Goal: Information Seeking & Learning: Stay updated

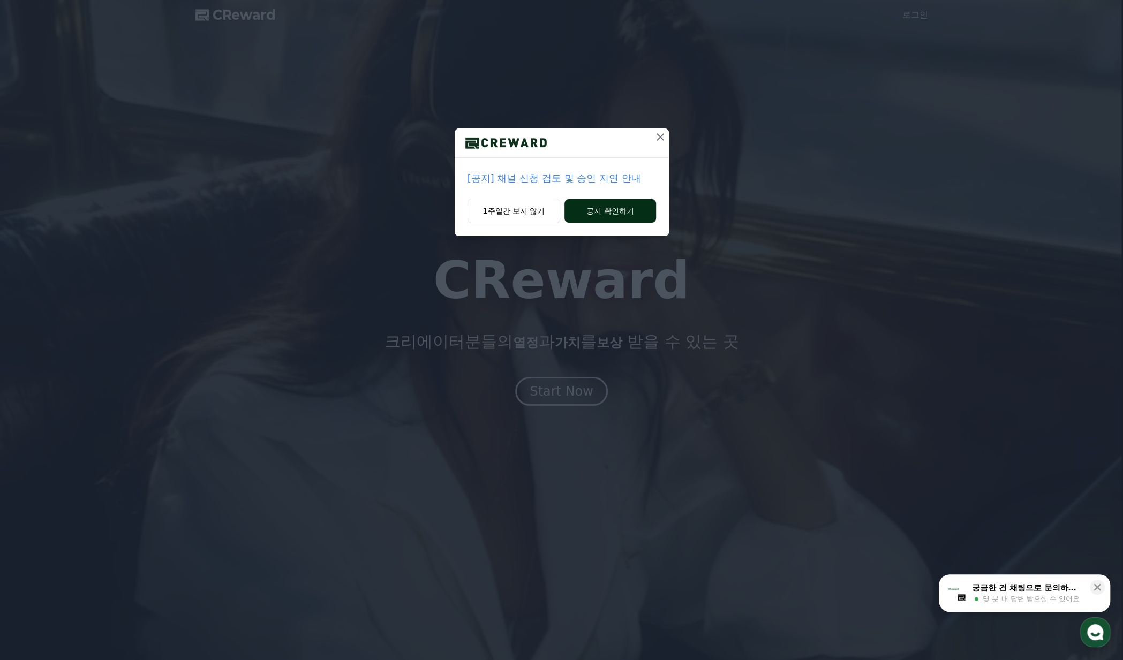
click at [607, 213] on button "공지 확인하기" at bounding box center [609, 211] width 91 height 24
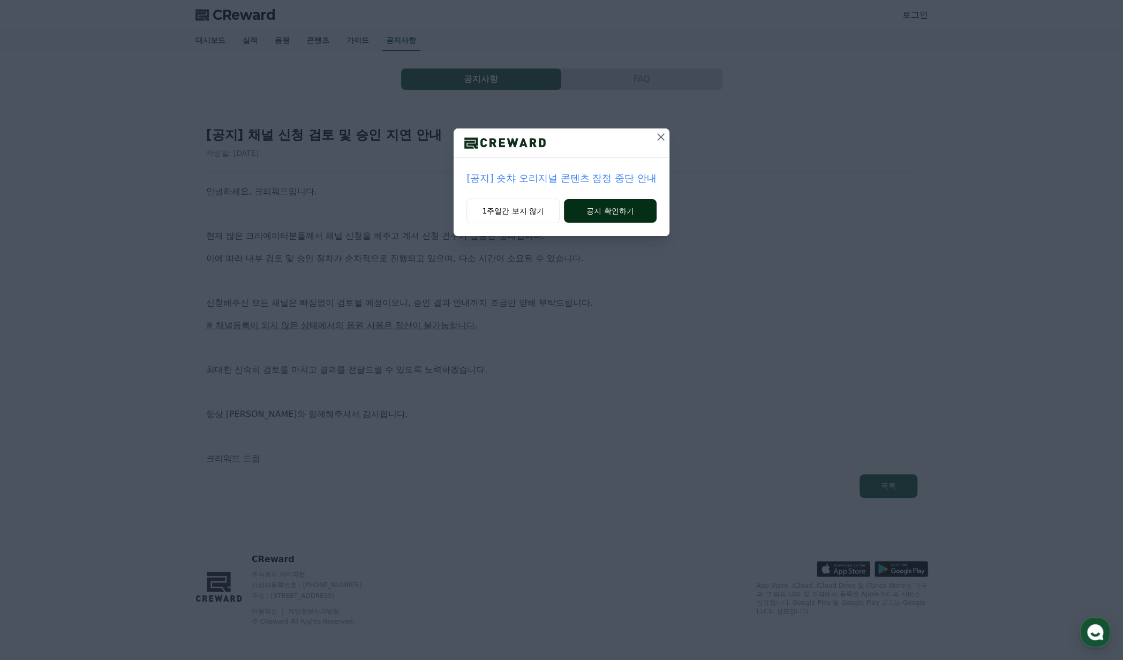
click at [642, 208] on button "공지 확인하기" at bounding box center [610, 211] width 93 height 24
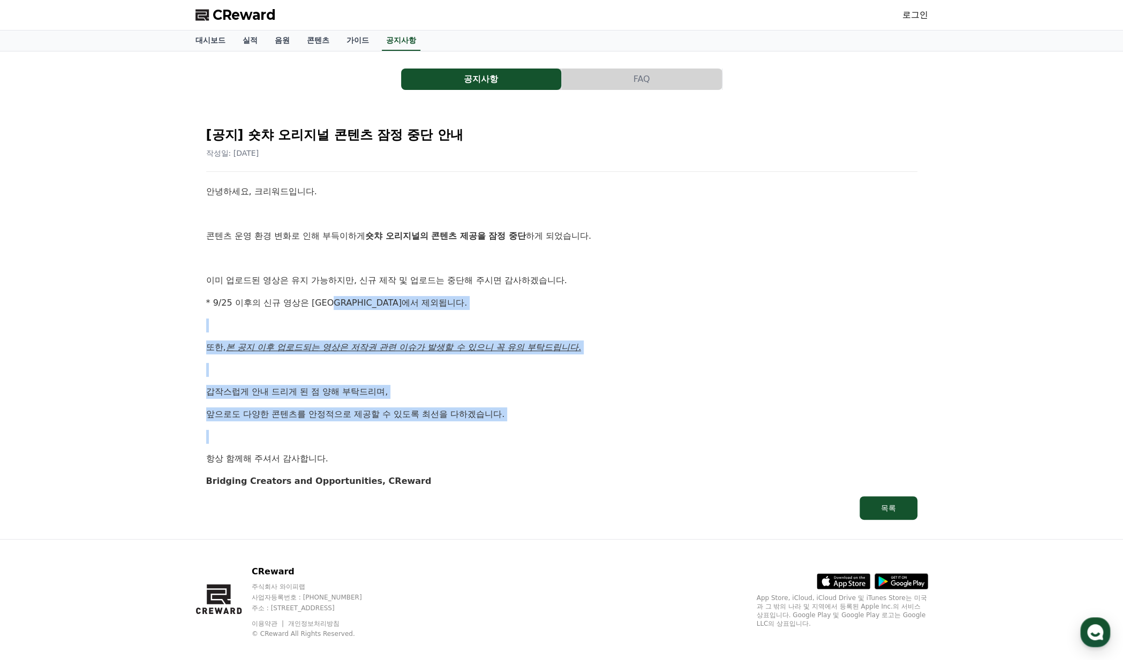
drag, startPoint x: 453, startPoint y: 400, endPoint x: 544, endPoint y: 450, distance: 104.0
click at [543, 452] on div "안녕하세요, 크리워드입니다. 콘텐츠 운영 환경 변화로 인해 부득이하게 숏챠 오리지널의 콘텐츠 제공을 잠정 중단 하게 되었습니다. 이미 업로드된…" at bounding box center [561, 336] width 711 height 303
click at [544, 450] on div "안녕하세요, 크리워드입니다. 콘텐츠 운영 환경 변화로 인해 부득이하게 숏챠 오리지널의 콘텐츠 제공을 잠정 중단 하게 되었습니다. 이미 업로드된…" at bounding box center [561, 336] width 711 height 303
click at [643, 429] on div "안녕하세요, 크리워드입니다. 콘텐츠 운영 환경 변화로 인해 부득이하게 숏챠 오리지널의 콘텐츠 제공을 잠정 중단 하게 되었습니다. 이미 업로드된…" at bounding box center [561, 336] width 711 height 303
drag, startPoint x: 432, startPoint y: 298, endPoint x: 421, endPoint y: 290, distance: 14.1
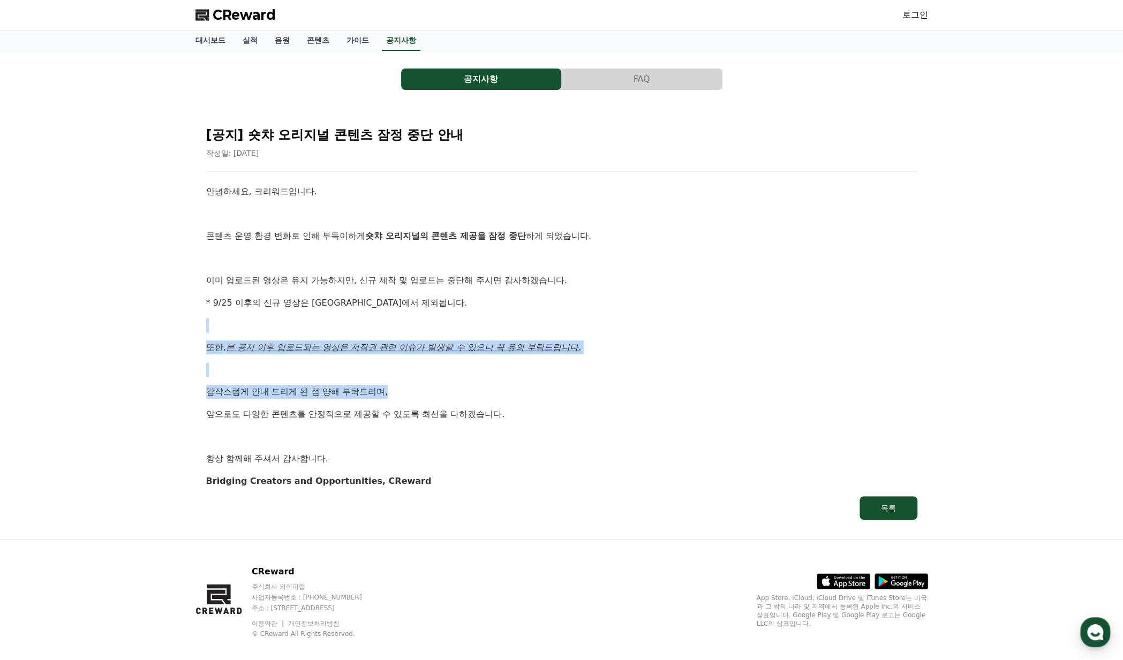
click at [423, 291] on div "안녕하세요, 크리워드입니다. 콘텐츠 운영 환경 변화로 인해 부득이하게 숏챠 오리지널의 콘텐츠 제공을 잠정 중단 하게 되었습니다. 이미 업로드된…" at bounding box center [561, 336] width 711 height 303
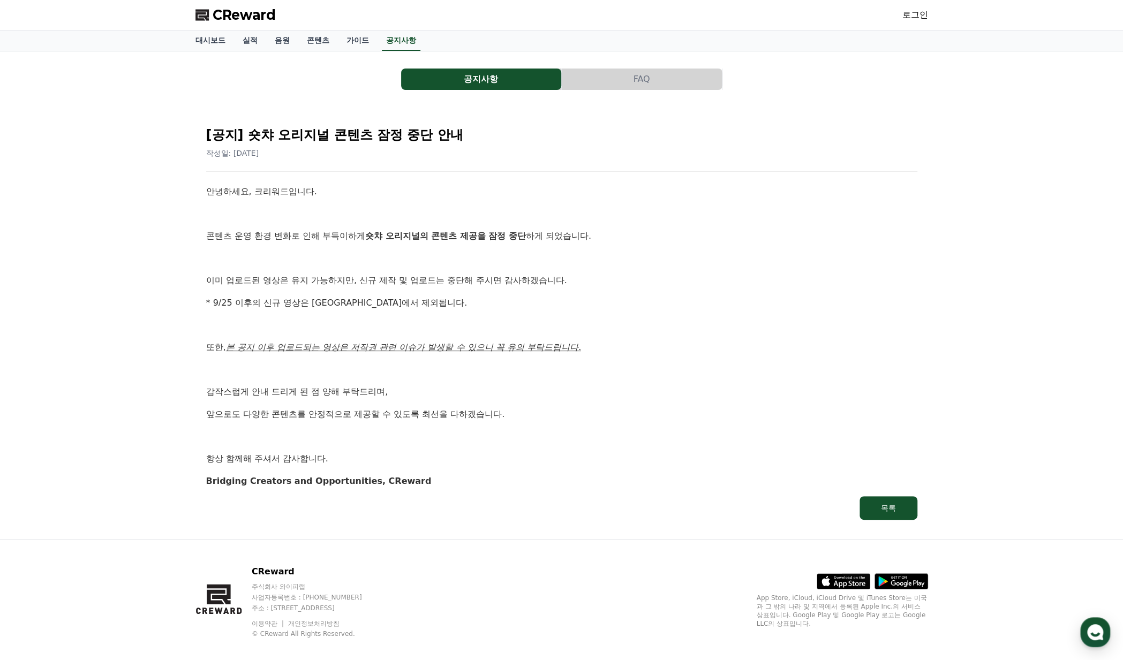
click at [586, 444] on div "안녕하세요, 크리워드입니다. 콘텐츠 운영 환경 변화로 인해 부득이하게 숏챠 오리지널의 콘텐츠 제공을 잠정 중단 하게 되었습니다. 이미 업로드된…" at bounding box center [561, 336] width 711 height 303
drag, startPoint x: 236, startPoint y: 319, endPoint x: 260, endPoint y: 307, distance: 27.1
click at [236, 319] on p at bounding box center [561, 326] width 711 height 14
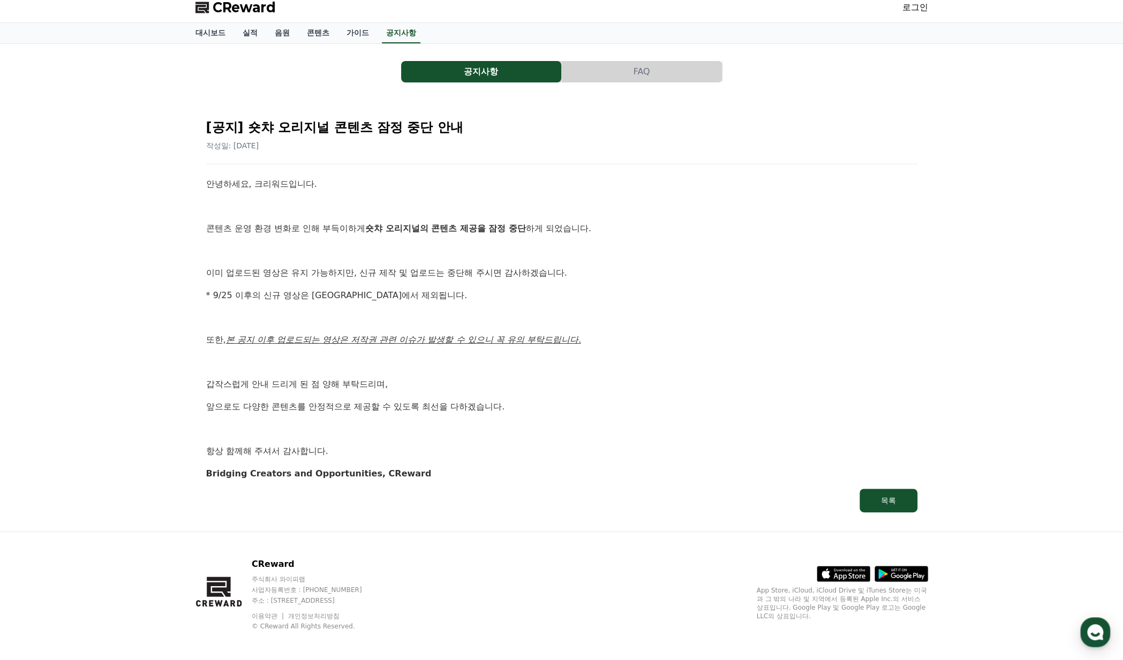
scroll to position [12, 0]
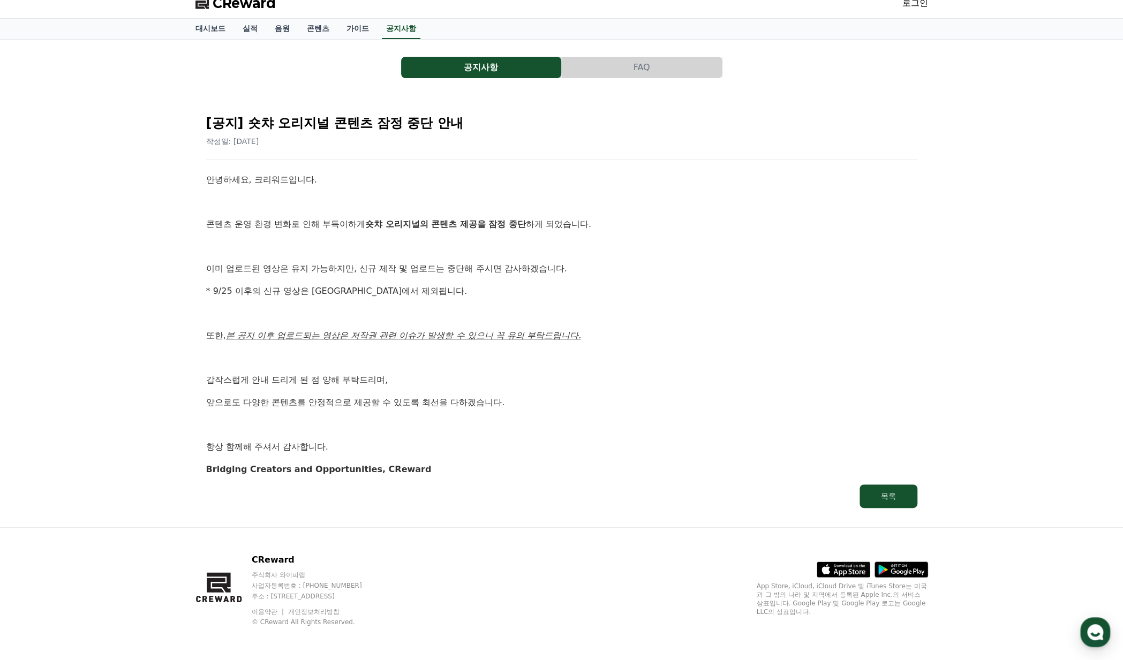
click at [575, 400] on p "앞으로도 다양한 콘텐츠를 안정적으로 제공할 수 있도록 최선을 다하겠습니다." at bounding box center [561, 403] width 711 height 14
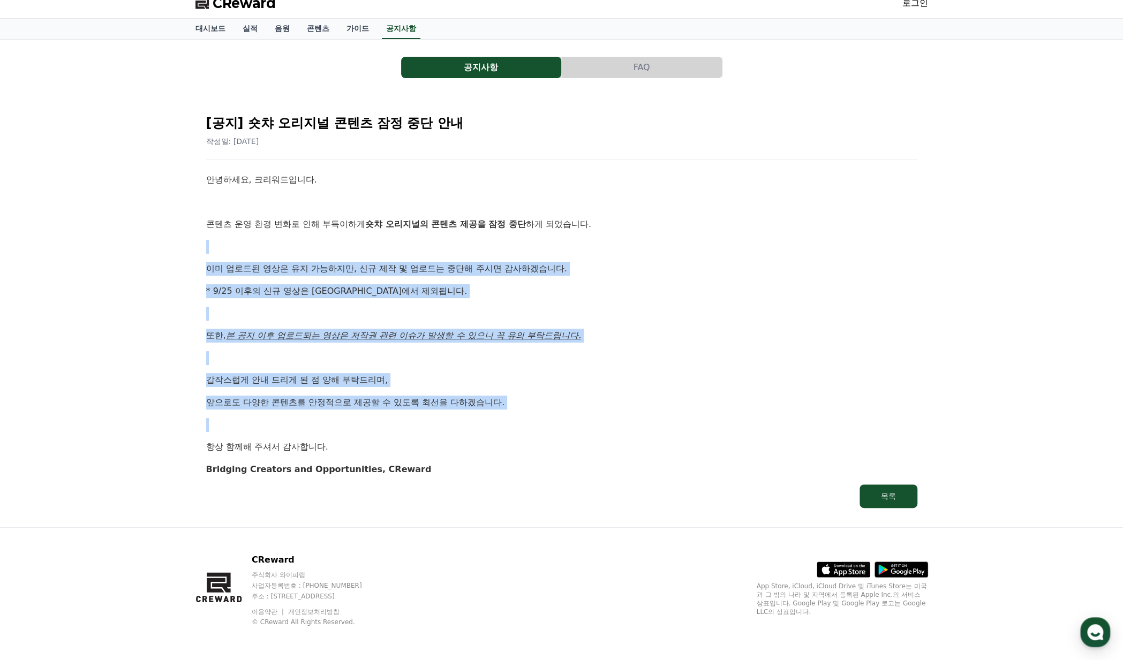
click at [226, 168] on div "[공지] 숏챠 오리지널 콘텐츠 잠정 중단 안내 작성일: [DATE] 안녕하세요, 크리워드입니다. 콘텐츠 운영 환경 변화로 인해 부득이하게 숏챠…" at bounding box center [561, 307] width 715 height 406
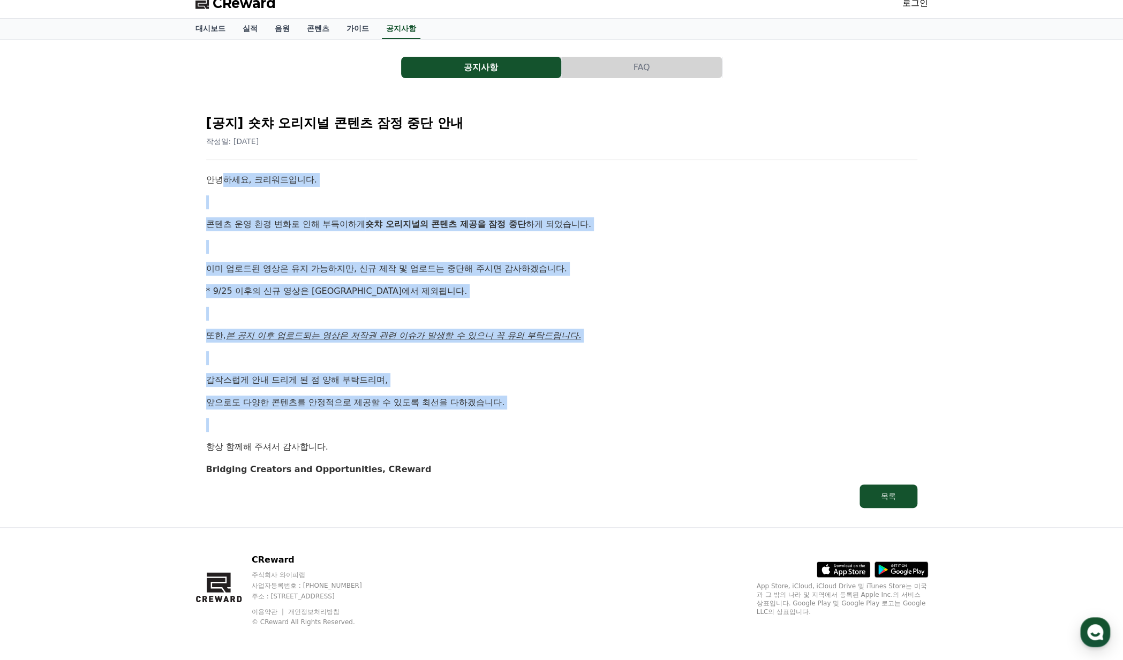
click at [570, 416] on div "안녕하세요, 크리워드입니다. 콘텐츠 운영 환경 변화로 인해 부득이하게 숏챠 오리지널의 콘텐츠 제공을 잠정 중단 하게 되었습니다. 이미 업로드된…" at bounding box center [561, 324] width 711 height 303
click at [595, 261] on div "안녕하세요, 크리워드입니다. 콘텐츠 운영 환경 변화로 인해 부득이하게 숏챠 오리지널의 콘텐츠 제공을 잠정 중단 하게 되었습니다. 이미 업로드된…" at bounding box center [561, 324] width 711 height 303
click at [592, 370] on div "안녕하세요, 크리워드입니다. 콘텐츠 운영 환경 변화로 인해 부득이하게 숏챠 오리지널의 콘텐츠 제공을 잠정 중단 하게 되었습니다. 이미 업로드된…" at bounding box center [561, 324] width 711 height 303
click at [337, 381] on p "갑작스럽게 안내 드리게 된 점 양해 부탁드리며," at bounding box center [561, 380] width 711 height 14
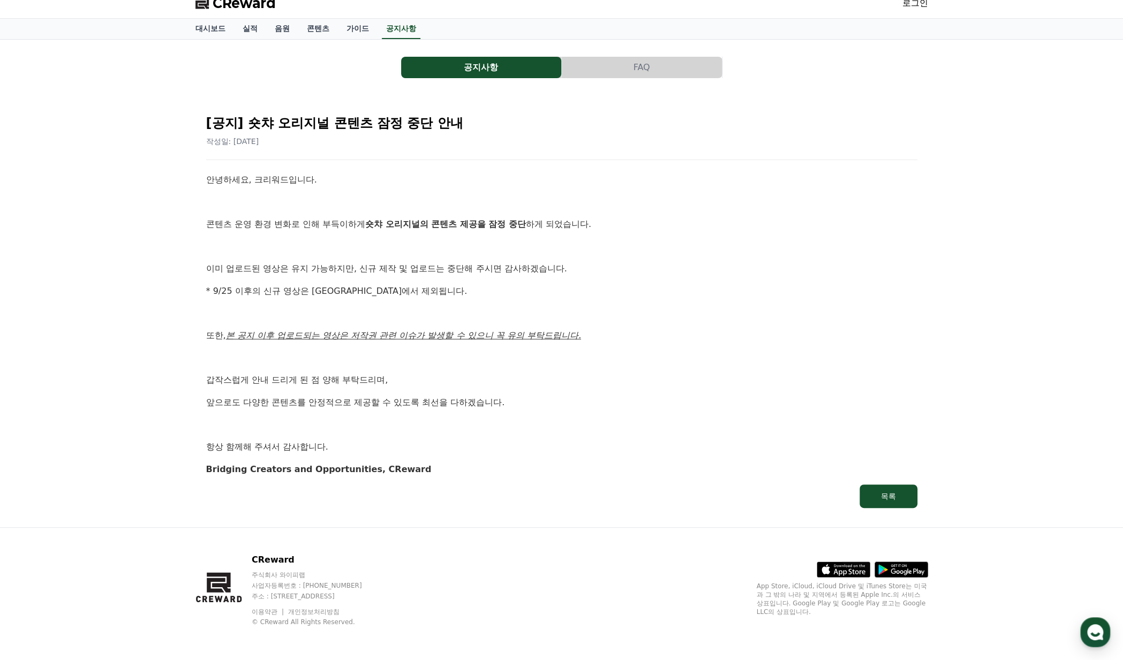
click at [368, 311] on p at bounding box center [561, 314] width 711 height 14
click at [667, 79] on div "공지사항 FAQ [공지] 숏챠 오리지널 콘텐츠 잠정 중단 안내 작성일: [DATE] 안녕하세요, 크리워드입니다. 콘텐츠 운영 환경 변화로 인해…" at bounding box center [561, 283] width 732 height 471
click at [644, 73] on button "FAQ" at bounding box center [642, 67] width 160 height 21
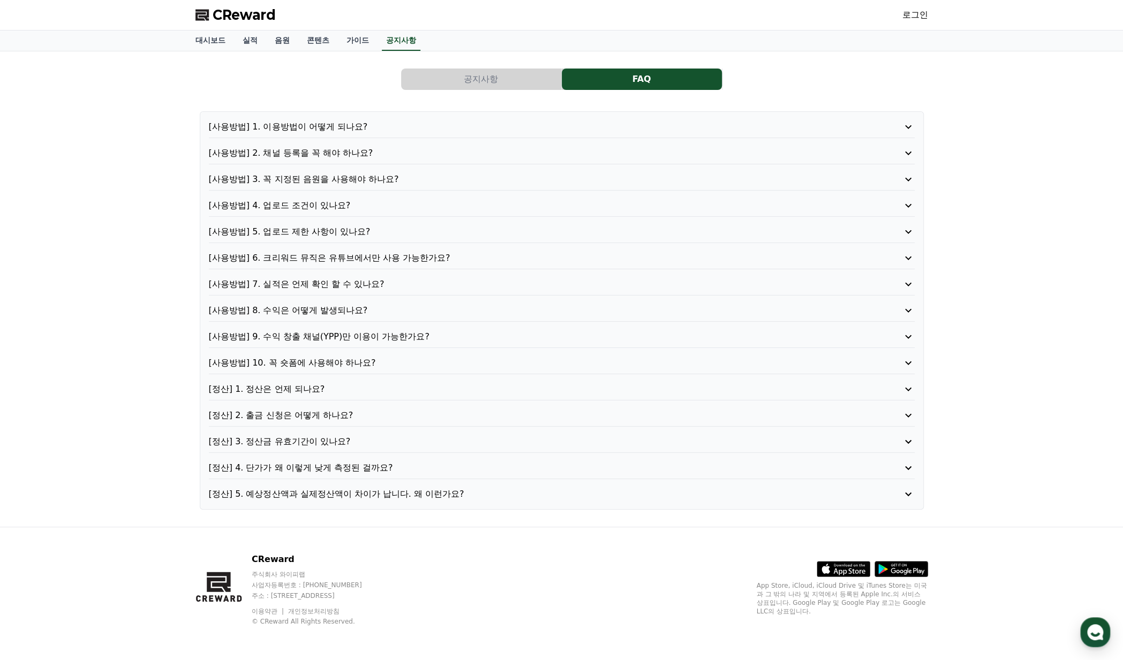
drag, startPoint x: 161, startPoint y: 386, endPoint x: 344, endPoint y: 311, distance: 197.3
click at [163, 386] on div "공지사항 FAQ [사용방법] 1. 이용방법이 어떻게 되나요? [사용방법] 2. 채널 등록을 꼭 해야 하나요? [사용방법] 3. 꼭 지정된 음원…" at bounding box center [561, 288] width 1123 height 475
drag, startPoint x: 67, startPoint y: 344, endPoint x: 85, endPoint y: 345, distance: 17.2
click at [71, 344] on div "공지사항 FAQ [사용방법] 1. 이용방법이 어떻게 되나요? [사용방법] 2. 채널 등록을 꼭 해야 하나요? [사용방법] 3. 꼭 지정된 음원…" at bounding box center [561, 288] width 1123 height 475
click at [336, 117] on div "[사용방법] 1. 이용방법이 어떻게 되나요? [사용방법] 2. 채널 등록을 꼭 해야 하나요? [사용방법] 3. 꼭 지정된 음원을 사용해야 하나…" at bounding box center [562, 310] width 724 height 398
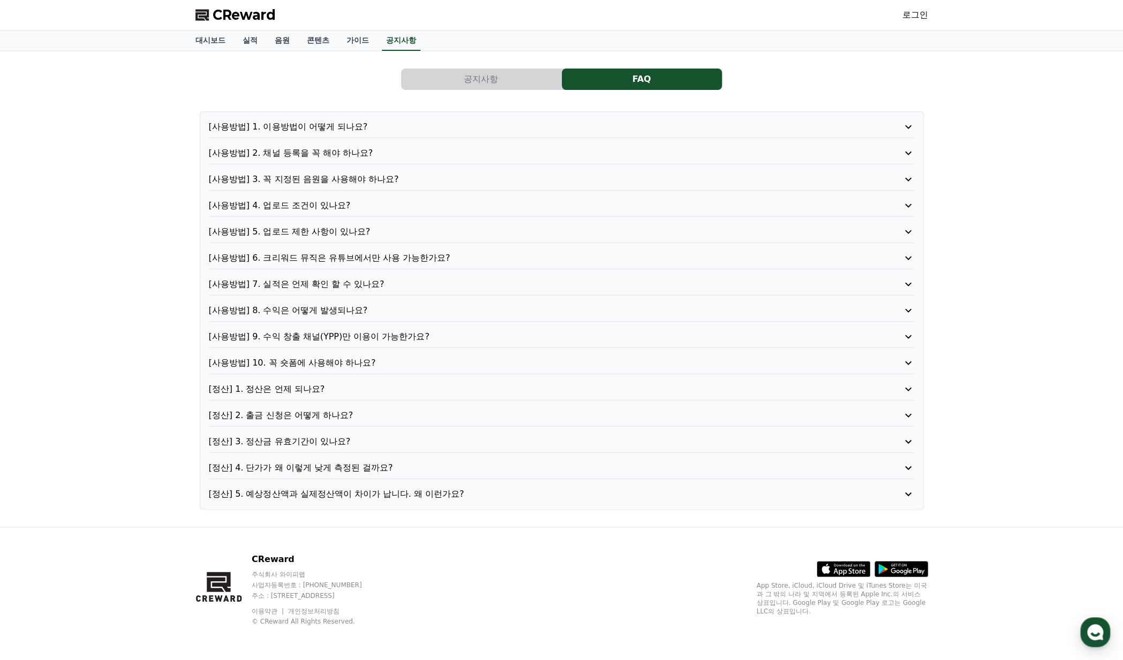
click at [334, 127] on p "[사용방법] 1. 이용방법이 어떻게 되나요?" at bounding box center [533, 126] width 649 height 13
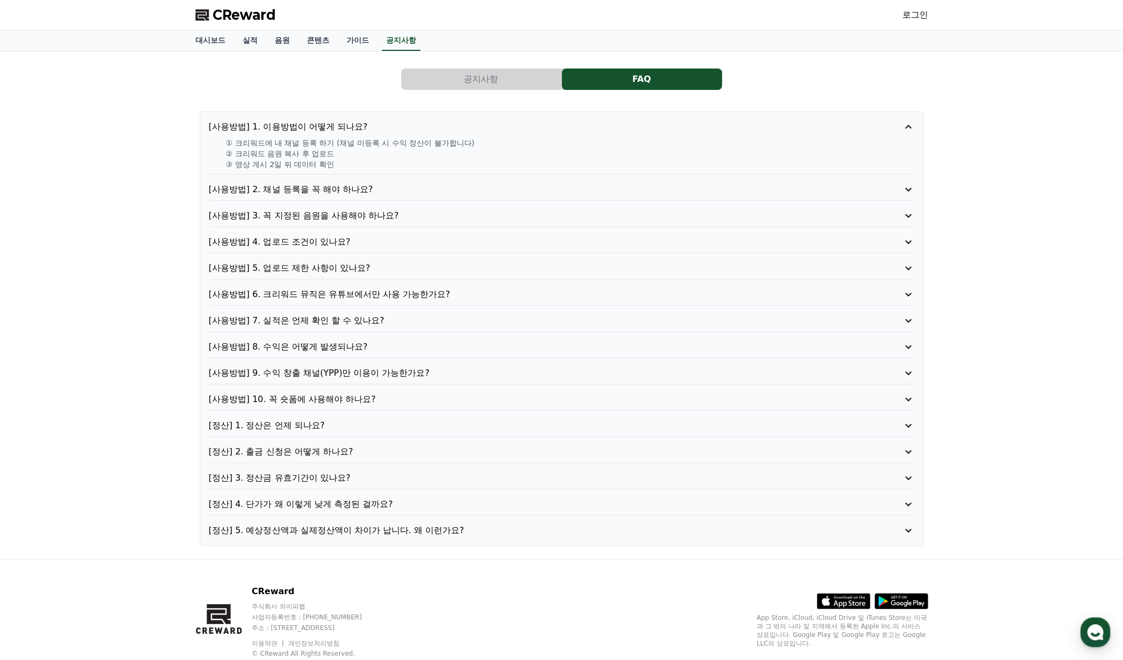
click at [347, 187] on p "[사용방법] 2. 채널 등록을 꼭 해야 하나요?" at bounding box center [533, 189] width 649 height 13
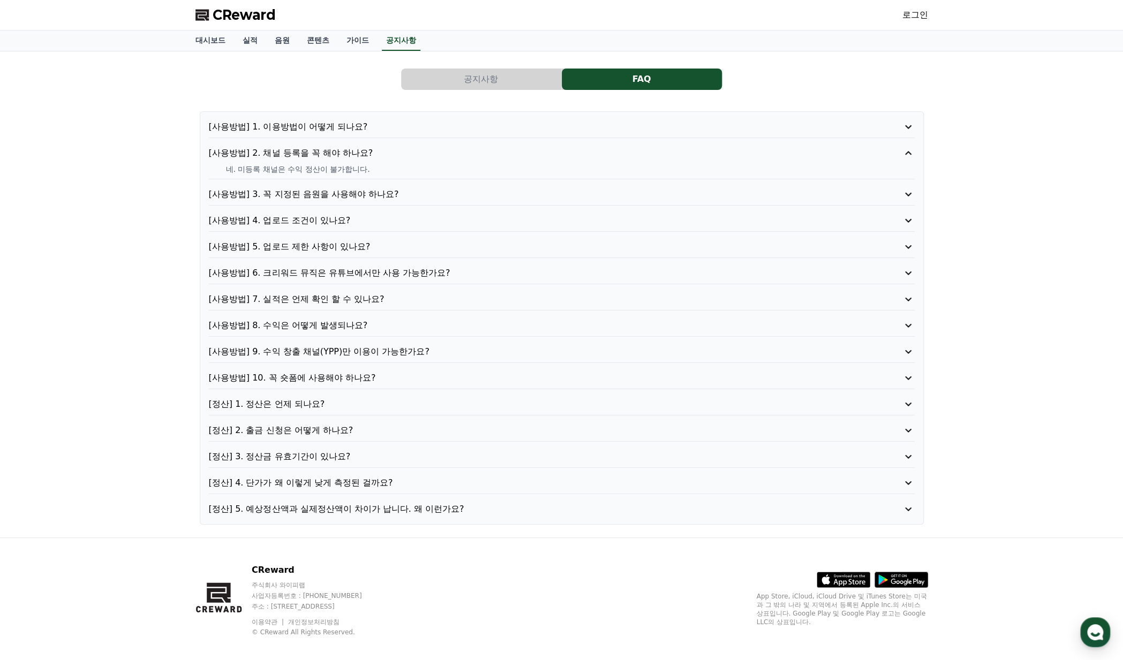
click at [349, 117] on div "[사용방법] 1. 이용방법이 어떻게 되나요? [사용방법] 2. 채널 등록을 꼭 해야 하나요? 네. 미등록 채널은 수익 정산이 불가합니다. [사…" at bounding box center [562, 317] width 724 height 413
click at [343, 130] on p "[사용방법] 1. 이용방법이 어떻게 되나요?" at bounding box center [533, 126] width 649 height 13
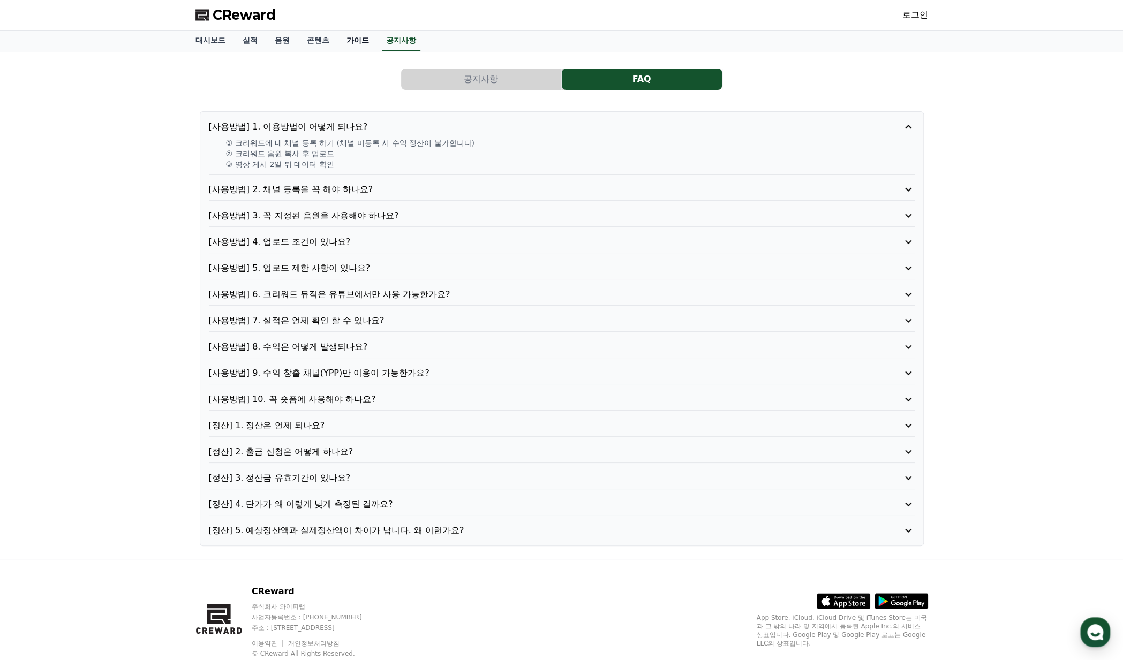
click at [354, 41] on link "가이드" at bounding box center [358, 41] width 40 height 20
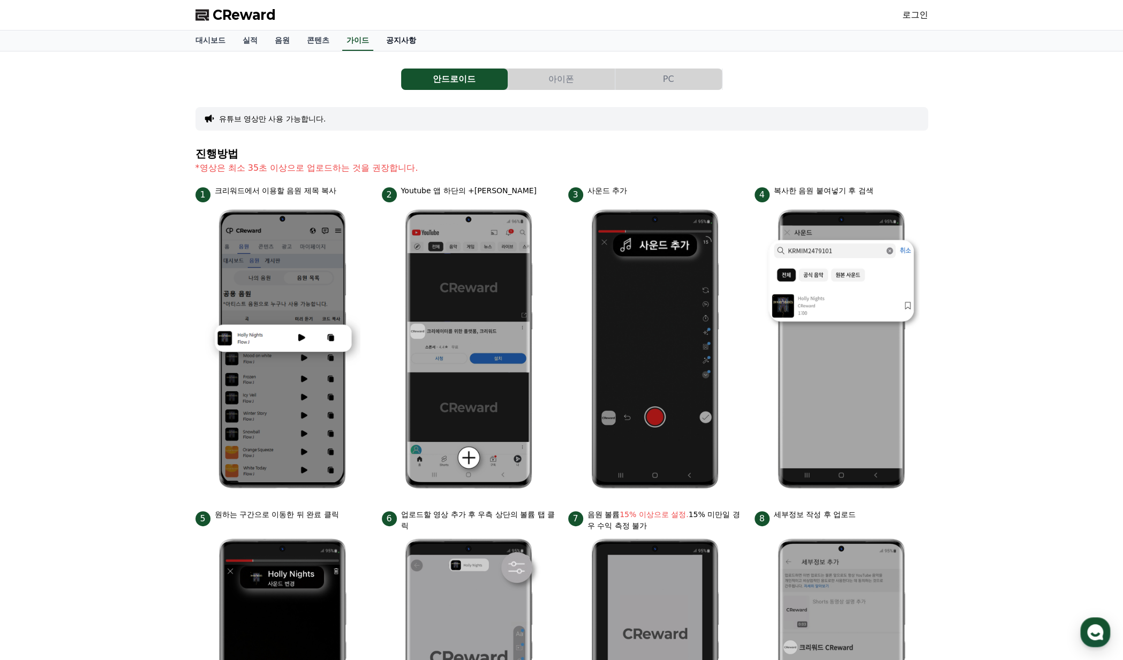
click at [388, 42] on link "공지사항" at bounding box center [400, 41] width 47 height 20
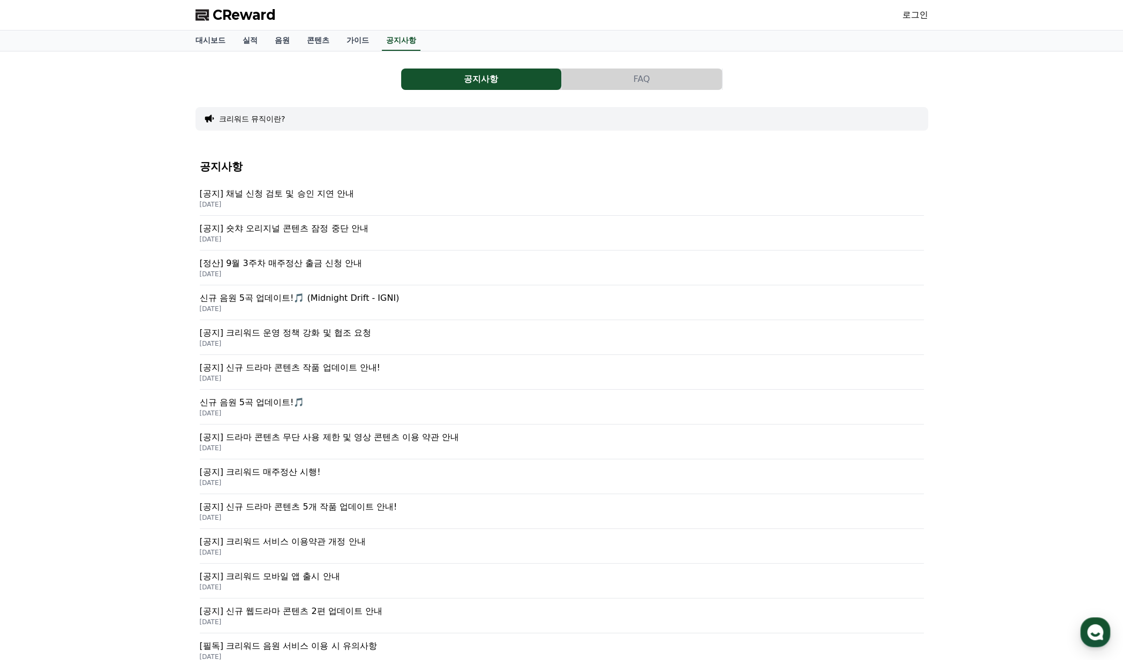
click at [294, 191] on p "[공지] 채널 신청 검토 및 승인 지연 안내" at bounding box center [562, 193] width 724 height 13
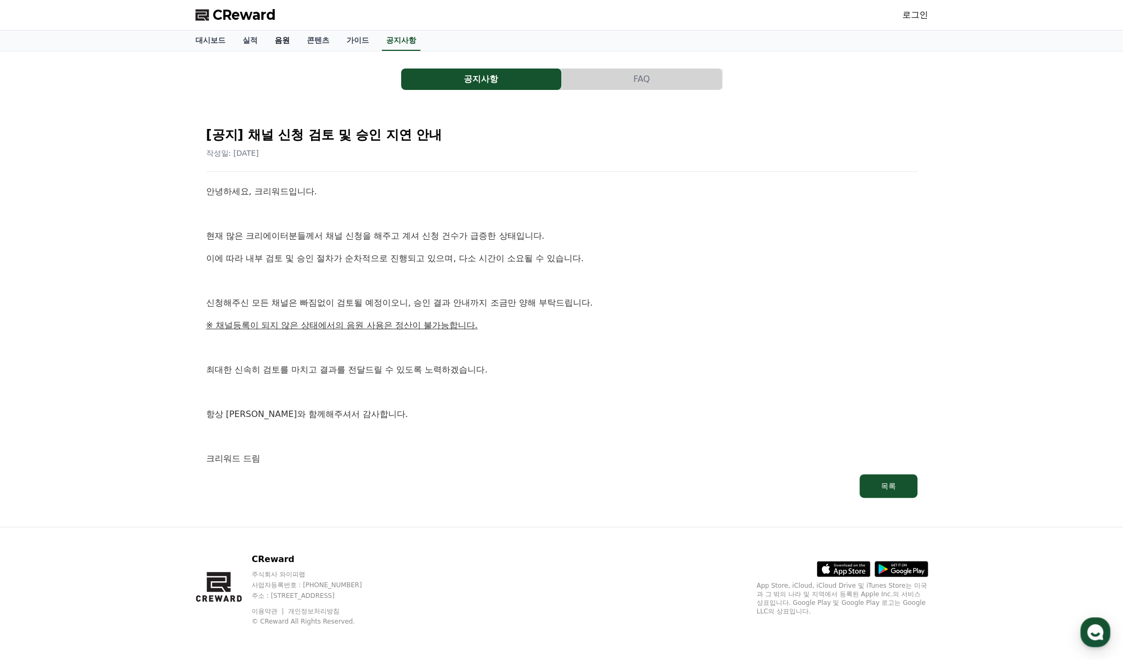
click at [292, 34] on link "음원" at bounding box center [282, 41] width 32 height 20
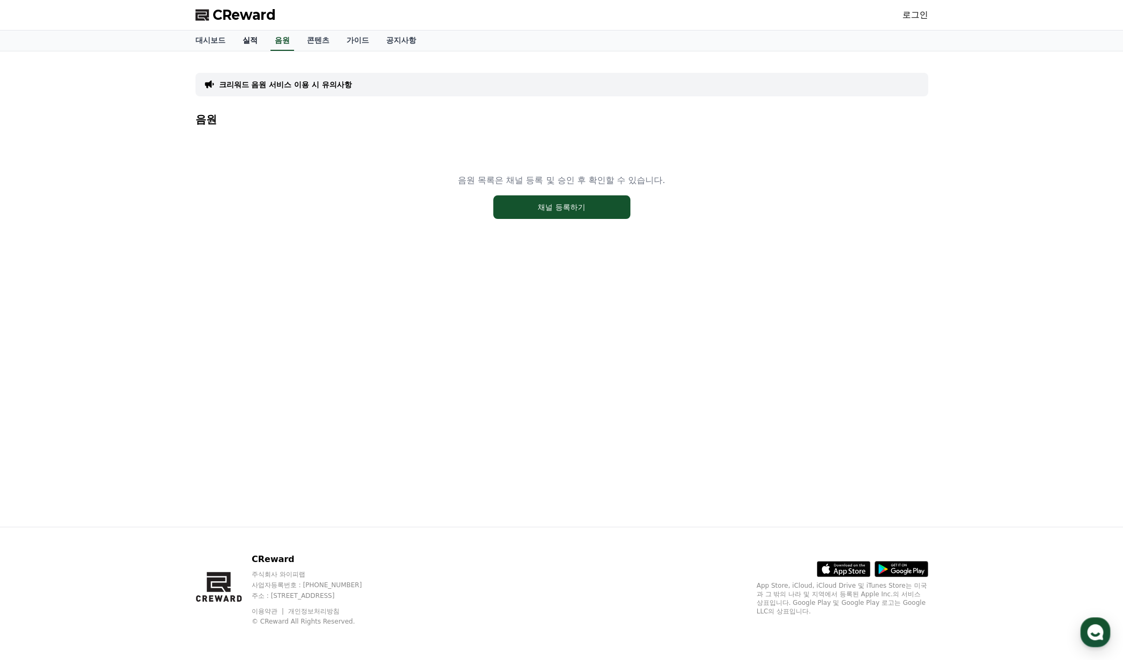
click at [240, 36] on link "실적" at bounding box center [250, 41] width 32 height 20
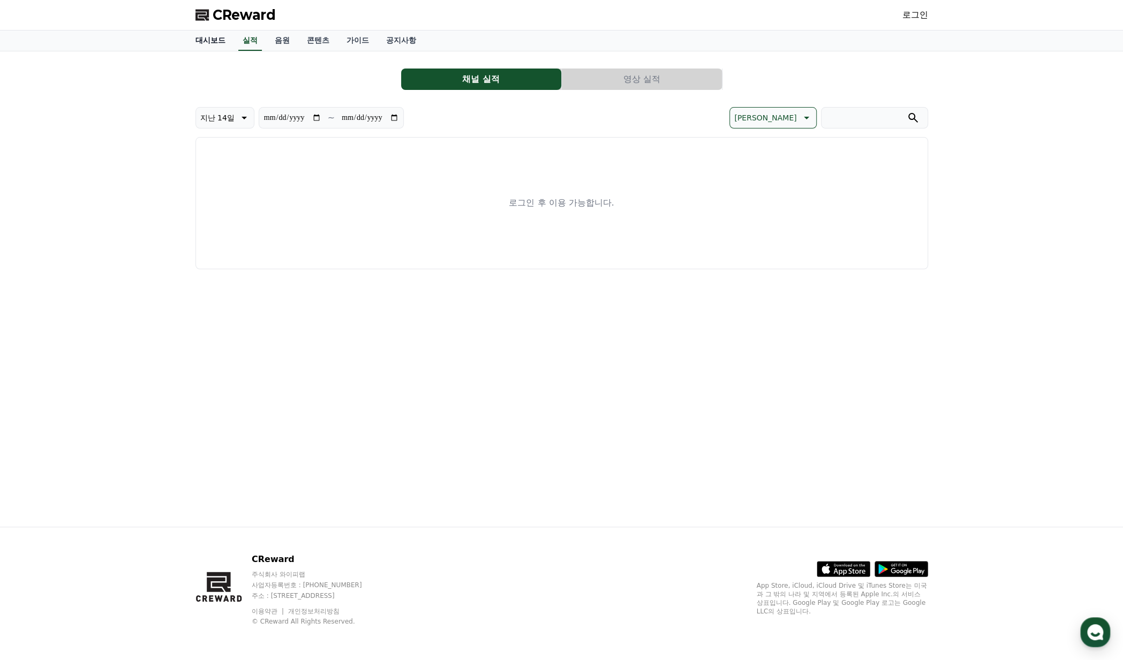
click at [217, 40] on link "대시보드" at bounding box center [210, 41] width 47 height 20
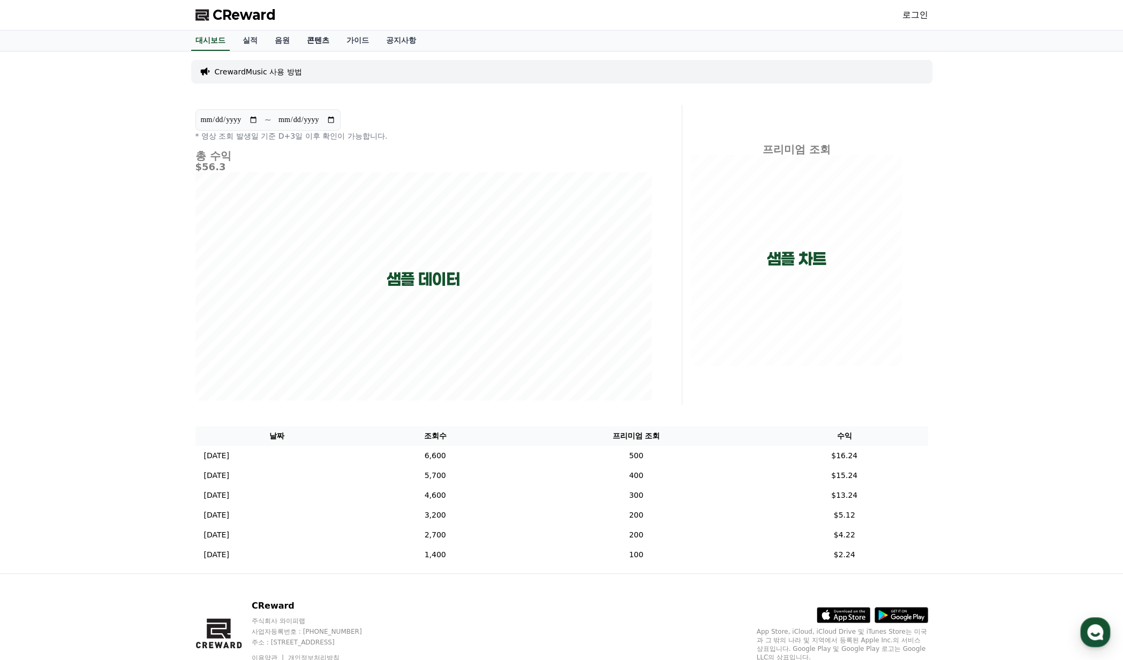
click at [323, 45] on link "콘텐츠" at bounding box center [318, 41] width 40 height 20
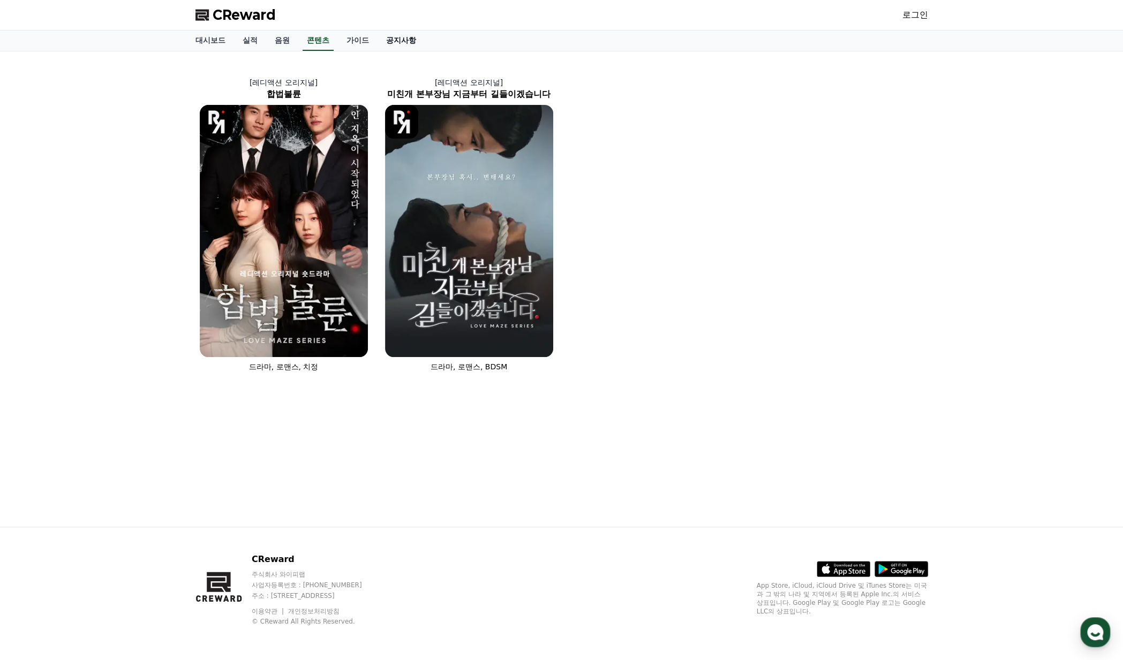
click at [395, 42] on link "공지사항" at bounding box center [400, 41] width 47 height 20
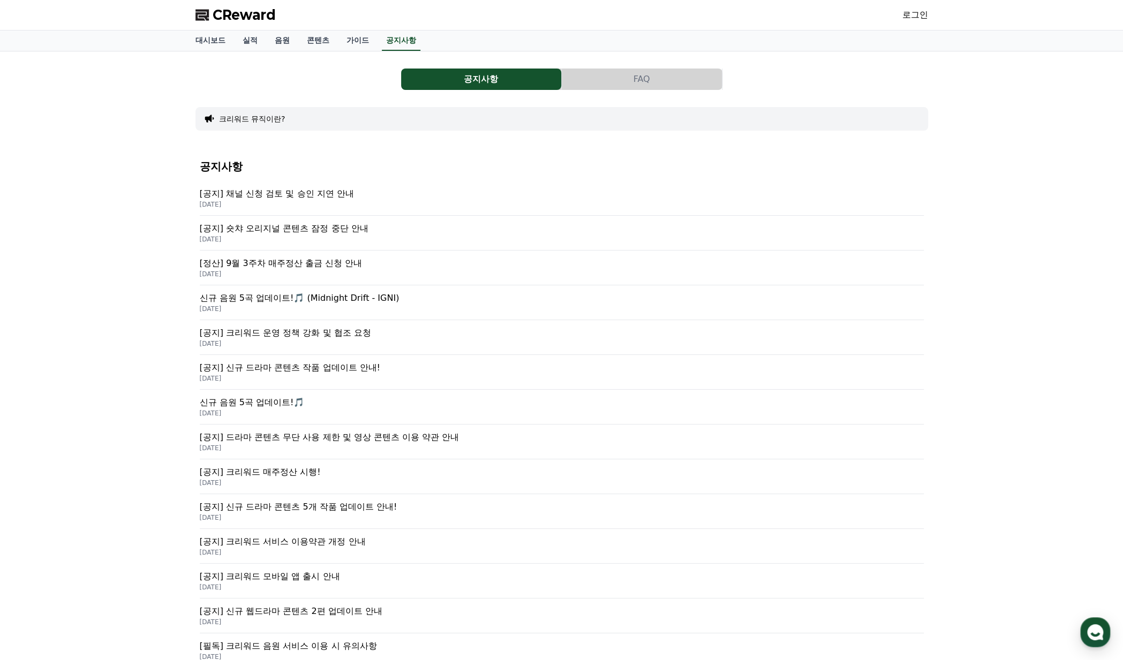
click at [327, 194] on p "[공지] 채널 신청 검토 및 승인 지연 안내" at bounding box center [562, 193] width 724 height 13
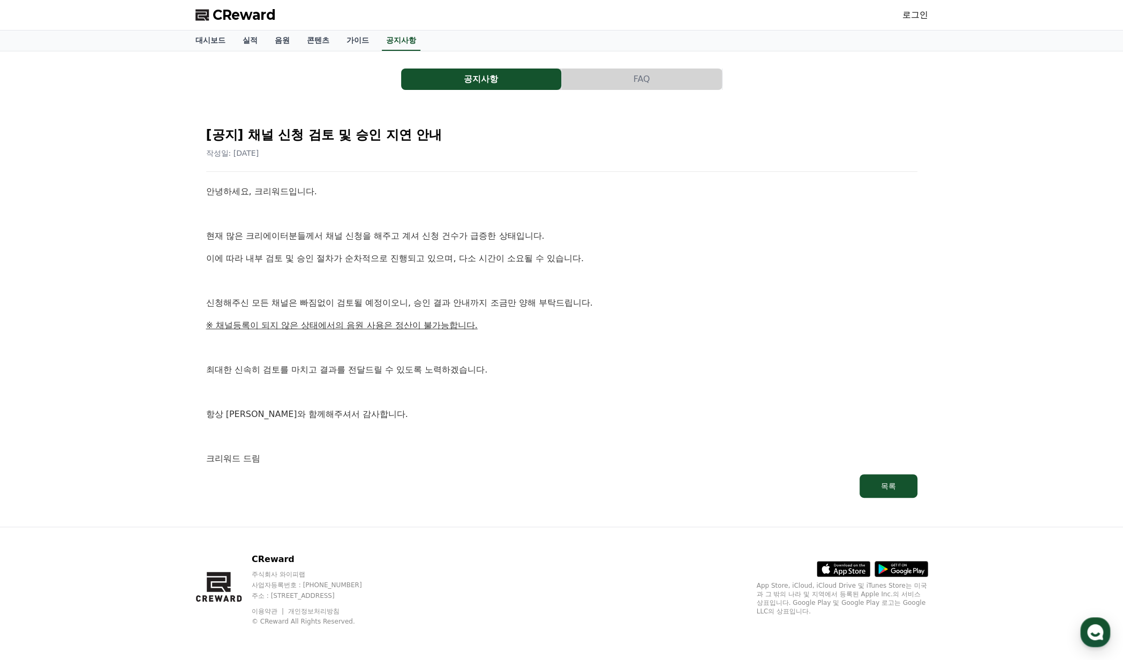
click at [199, 201] on div "[공지] 채널 신청 검토 및 승인 지연 안내 작성일: [DATE] 안녕하세요, 크리워드입니다. 현재 많은 크리에이터분들께서 채널 신청을 해주고…" at bounding box center [561, 308] width 732 height 402
drag, startPoint x: 578, startPoint y: 336, endPoint x: 573, endPoint y: 349, distance: 14.2
click at [577, 336] on div "안녕하세요, 크리워드입니다. 현재 많은 크리에이터분들께서 채널 신청을 해주고 계셔 신청 건수가 급증한 상태입니다. 이에 따라 내부 검토 및 승…" at bounding box center [561, 325] width 711 height 281
drag, startPoint x: 367, startPoint y: 290, endPoint x: 354, endPoint y: 282, distance: 15.4
click at [360, 285] on div "안녕하세요, 크리워드입니다. 현재 많은 크리에이터분들께서 채널 신청을 해주고 계셔 신청 건수가 급증한 상태입니다. 이에 따라 내부 검토 및 승…" at bounding box center [561, 325] width 711 height 281
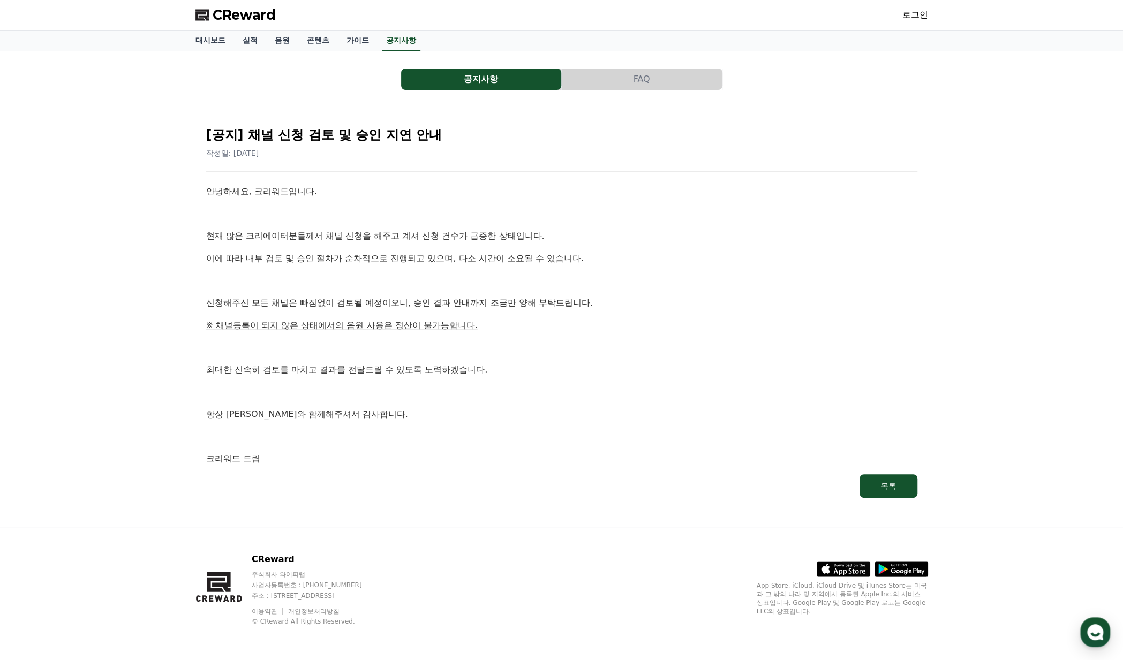
click at [635, 419] on div "안녕하세요, 크리워드입니다. 현재 많은 크리에이터분들께서 채널 신청을 해주고 계셔 신청 건수가 급증한 상태입니다. 이에 따라 내부 검토 및 승…" at bounding box center [561, 325] width 711 height 281
drag, startPoint x: 512, startPoint y: 390, endPoint x: 466, endPoint y: 368, distance: 51.0
click at [511, 390] on p at bounding box center [561, 392] width 711 height 14
drag, startPoint x: 466, startPoint y: 368, endPoint x: 336, endPoint y: 282, distance: 155.6
click at [322, 290] on div "안녕하세요, 크리워드입니다. 현재 많은 크리에이터분들께서 채널 신청을 해주고 계셔 신청 건수가 급증한 상태입니다. 이에 따라 내부 검토 및 승…" at bounding box center [561, 325] width 711 height 281
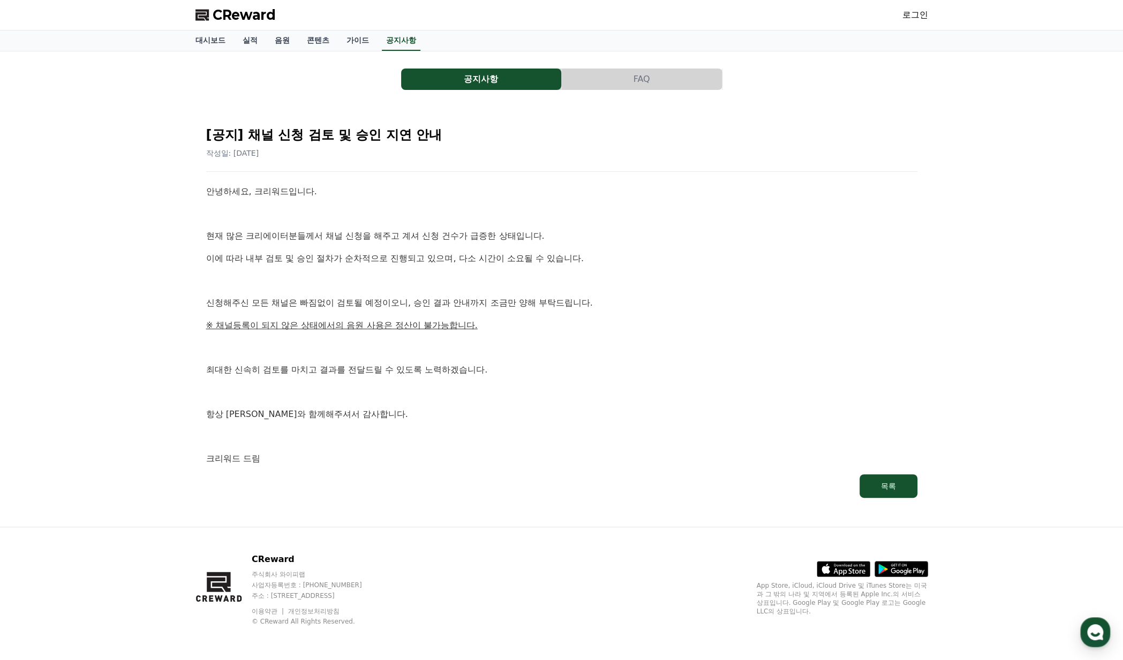
click at [692, 372] on p "최대한 신속히 검토를 마치고 결과를 전달드릴 수 있도록 노력하겠습니다." at bounding box center [561, 370] width 711 height 14
click at [680, 380] on div "안녕하세요, 크리워드입니다. 현재 많은 크리에이터분들께서 채널 신청을 해주고 계셔 신청 건수가 급증한 상태입니다. 이에 따라 내부 검토 및 승…" at bounding box center [561, 325] width 711 height 281
click at [679, 379] on div "안녕하세요, 크리워드입니다. 현재 많은 크리에이터분들께서 채널 신청을 해주고 계셔 신청 건수가 급증한 상태입니다. 이에 따라 내부 검토 및 승…" at bounding box center [561, 325] width 711 height 281
click at [677, 380] on div "안녕하세요, 크리워드입니다. 현재 많은 크리에이터분들께서 채널 신청을 해주고 계셔 신청 건수가 급증한 상태입니다. 이에 따라 내부 검토 및 승…" at bounding box center [561, 325] width 711 height 281
click at [586, 368] on p "최대한 신속히 검토를 마치고 결과를 전달드릴 수 있도록 노력하겠습니다." at bounding box center [561, 370] width 711 height 14
